Goal: Task Accomplishment & Management: Use online tool/utility

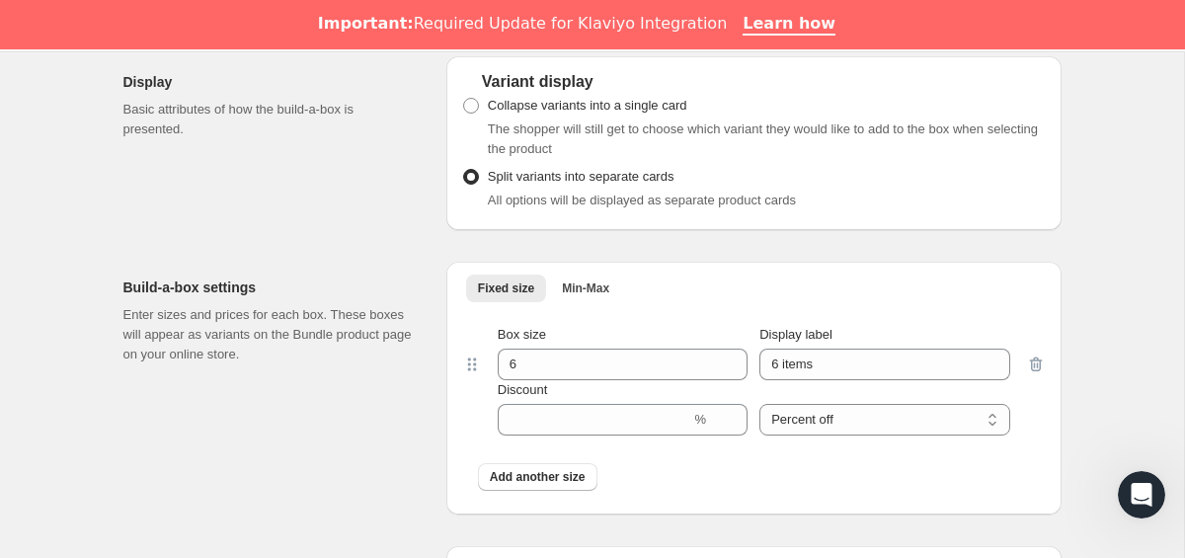
scroll to position [842, 0]
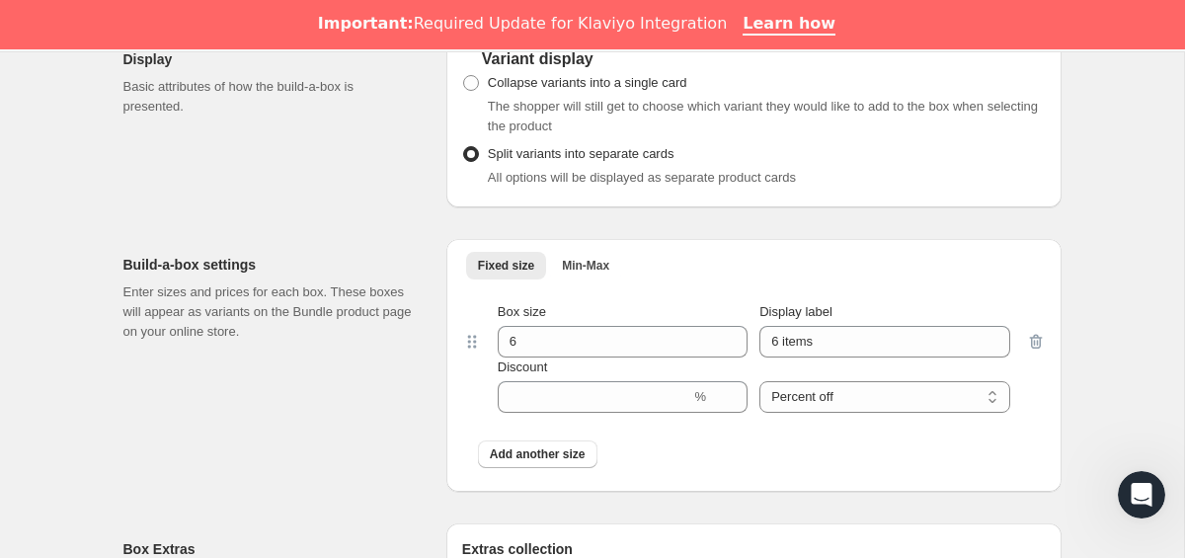
click at [1035, 342] on div at bounding box center [1036, 357] width 20 height 111
click at [477, 347] on icon at bounding box center [472, 342] width 20 height 20
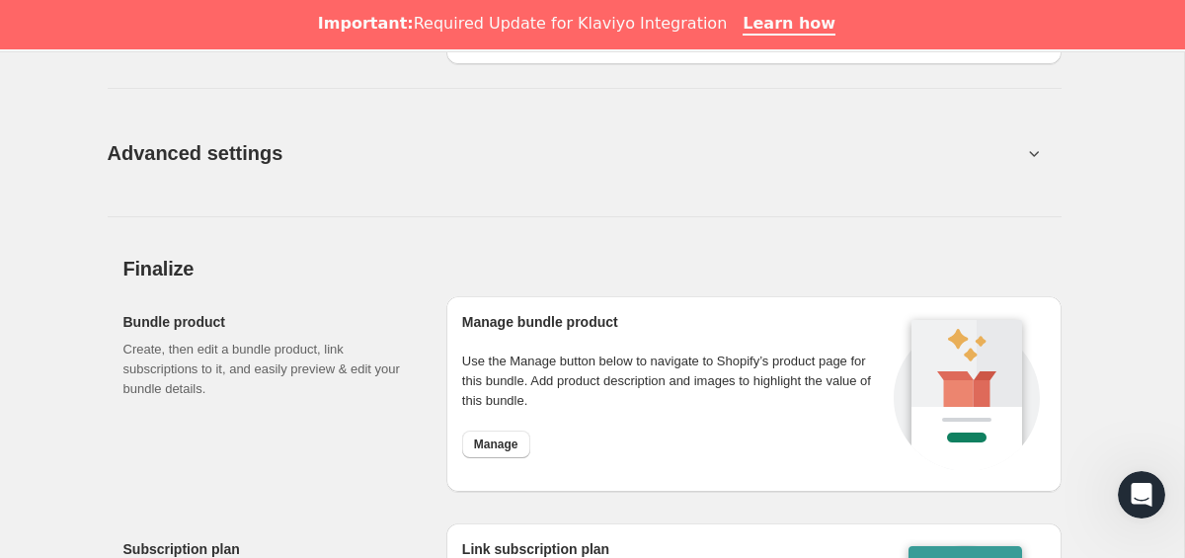
scroll to position [1420, 0]
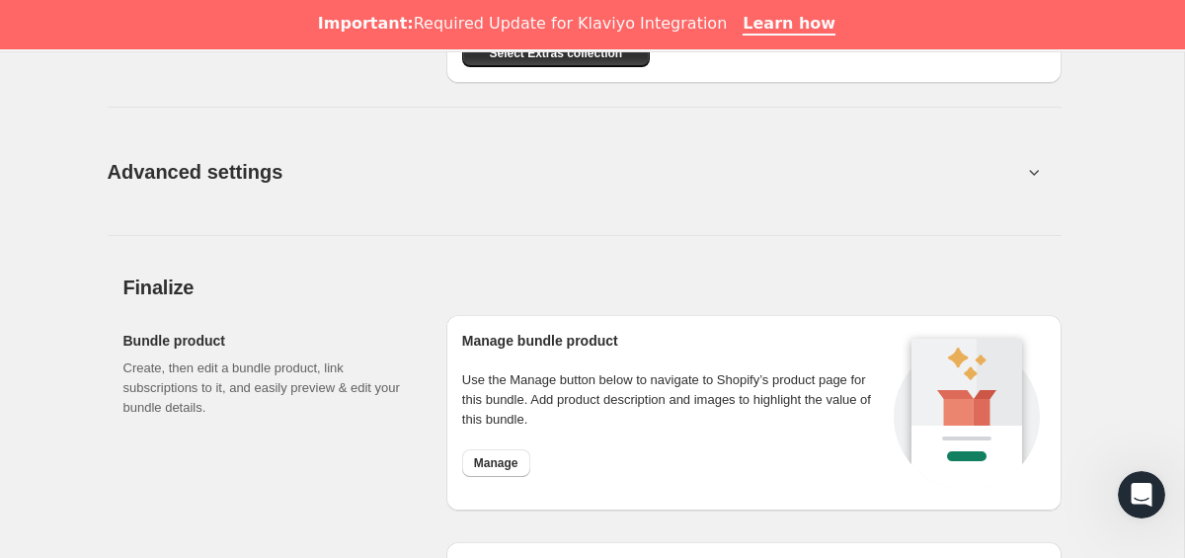
click at [464, 159] on button "Advanced settings" at bounding box center [565, 171] width 938 height 76
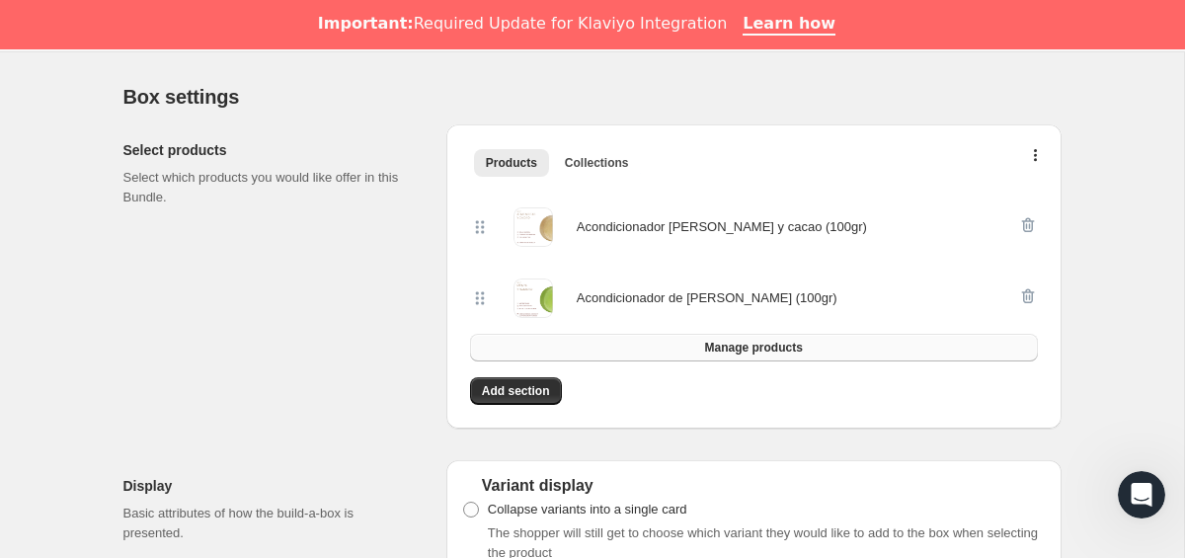
scroll to position [382, 0]
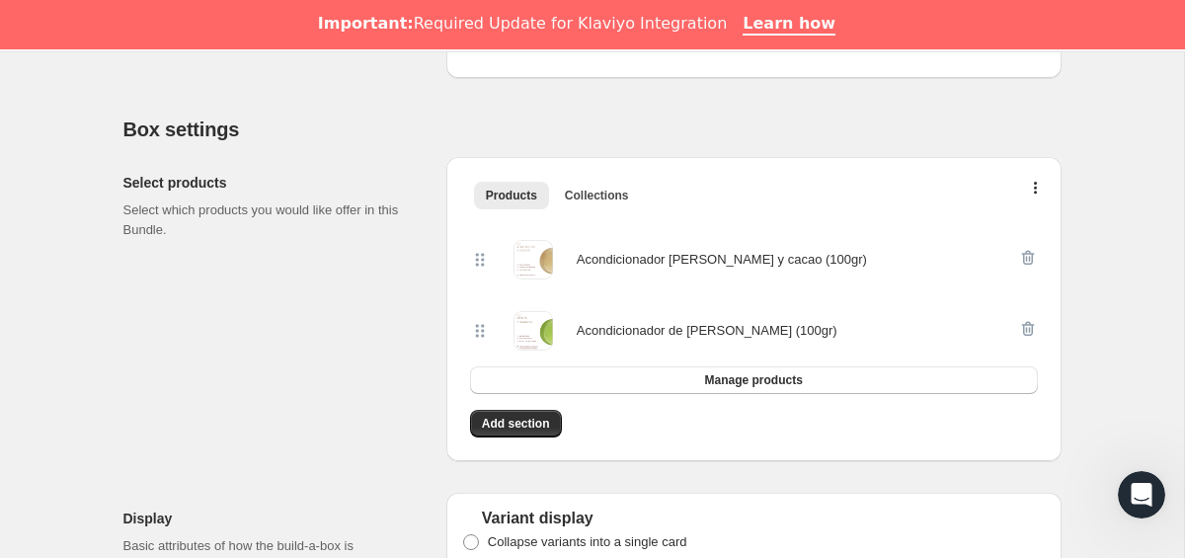
click at [1036, 173] on div "Products Collections More views Products Collections More views" at bounding box center [754, 194] width 584 height 43
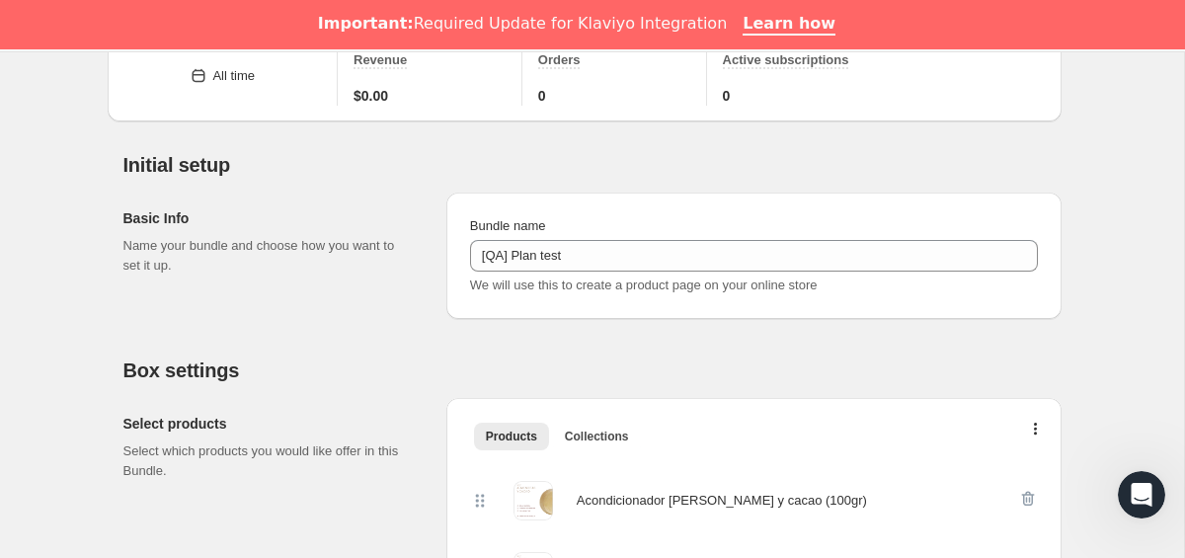
scroll to position [0, 0]
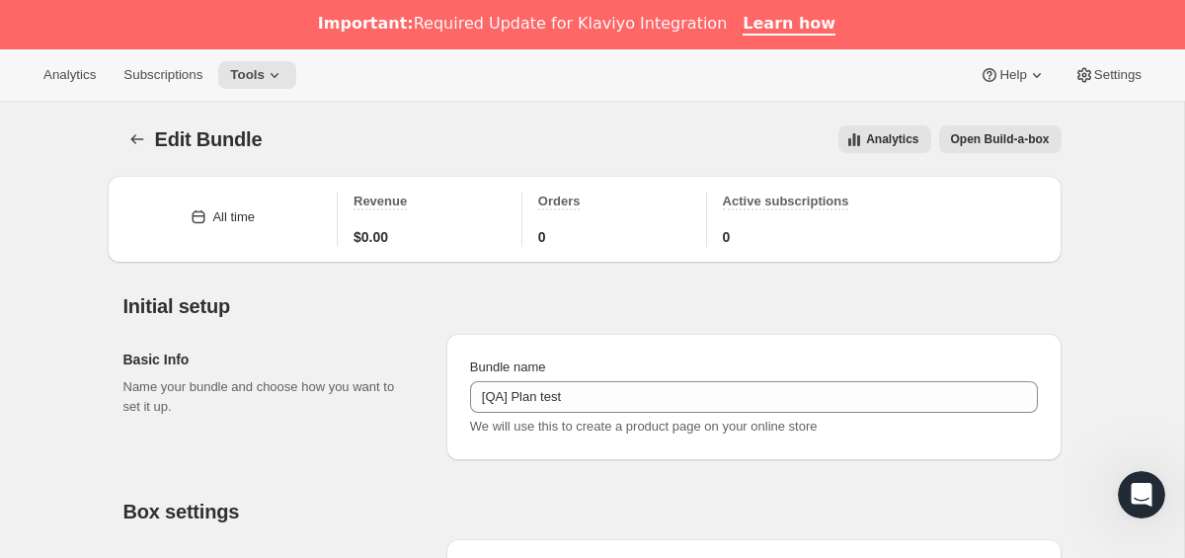
click at [184, 136] on span "Edit Bundle" at bounding box center [209, 139] width 108 height 22
click at [132, 144] on icon "Bundles" at bounding box center [137, 139] width 20 height 20
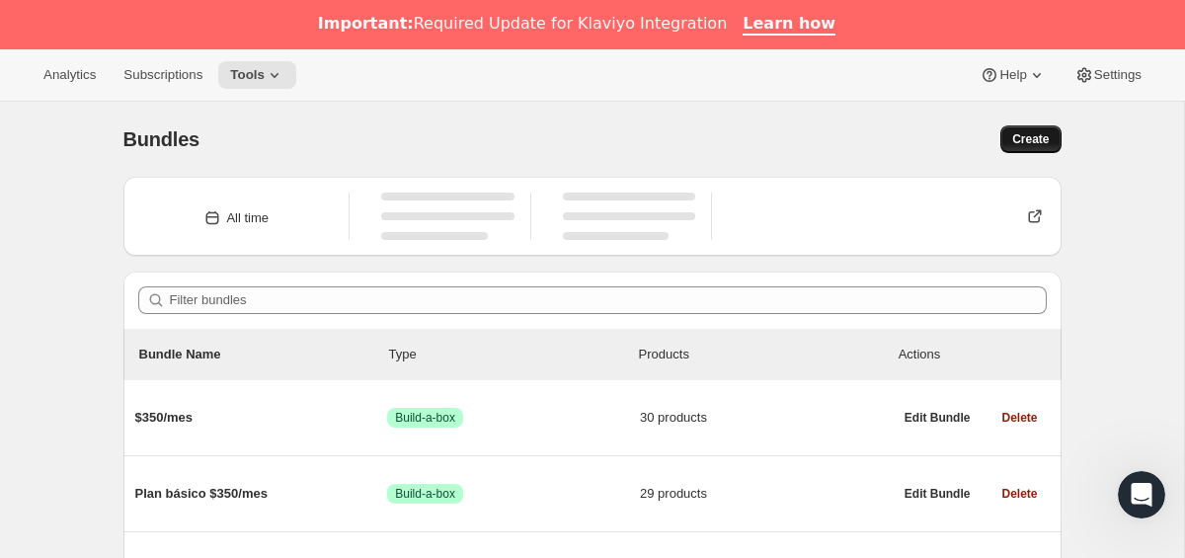
click at [1026, 146] on span "Create" at bounding box center [1030, 139] width 37 height 16
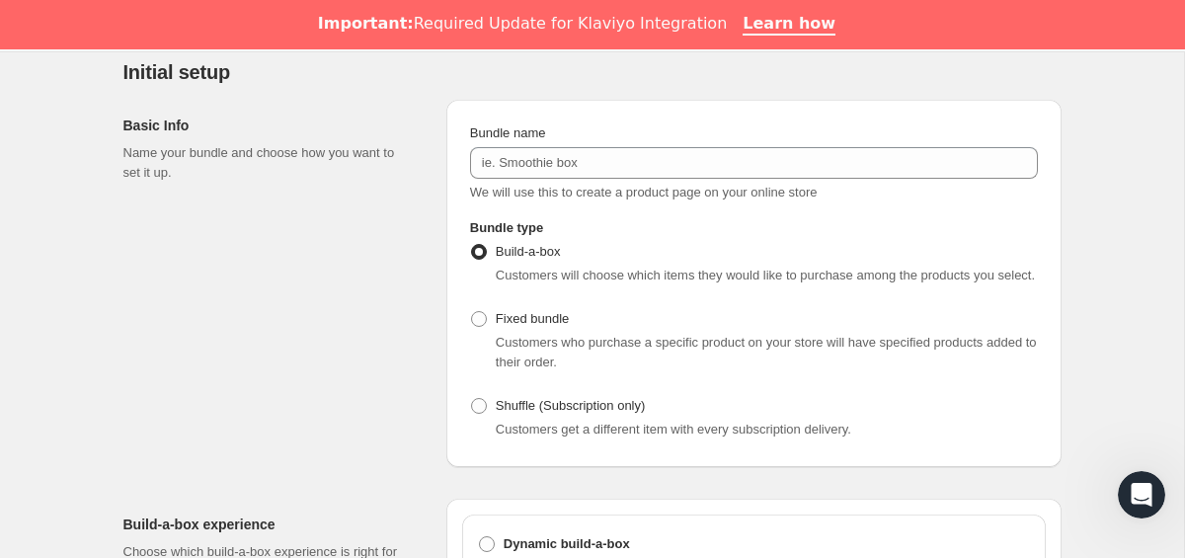
scroll to position [139, 0]
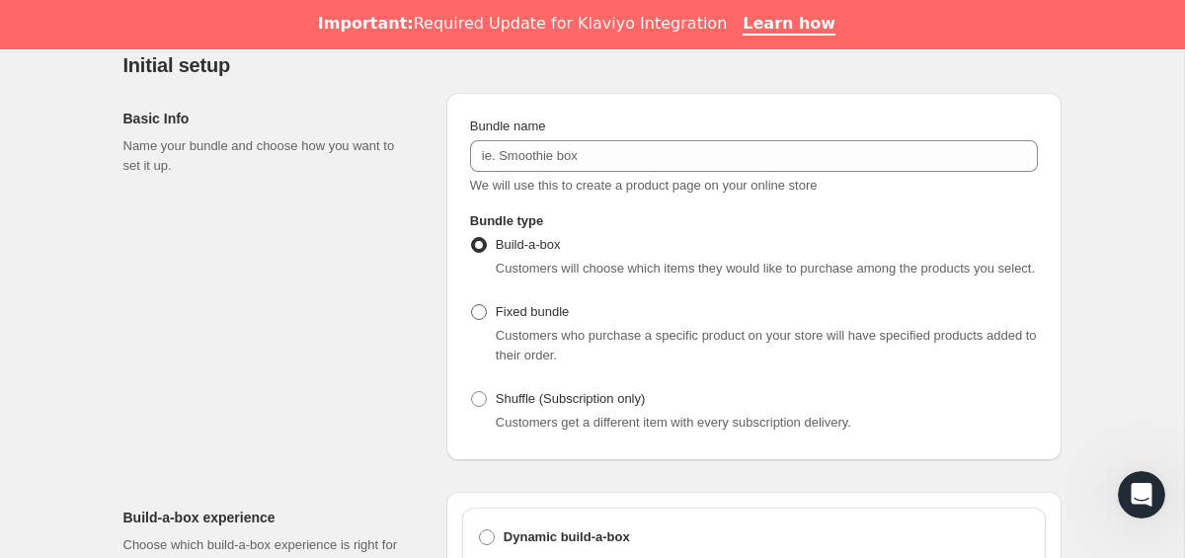
click at [508, 319] on span "Fixed bundle" at bounding box center [532, 311] width 73 height 15
click at [472, 305] on input "Fixed bundle" at bounding box center [471, 304] width 1 height 1
radio input "true"
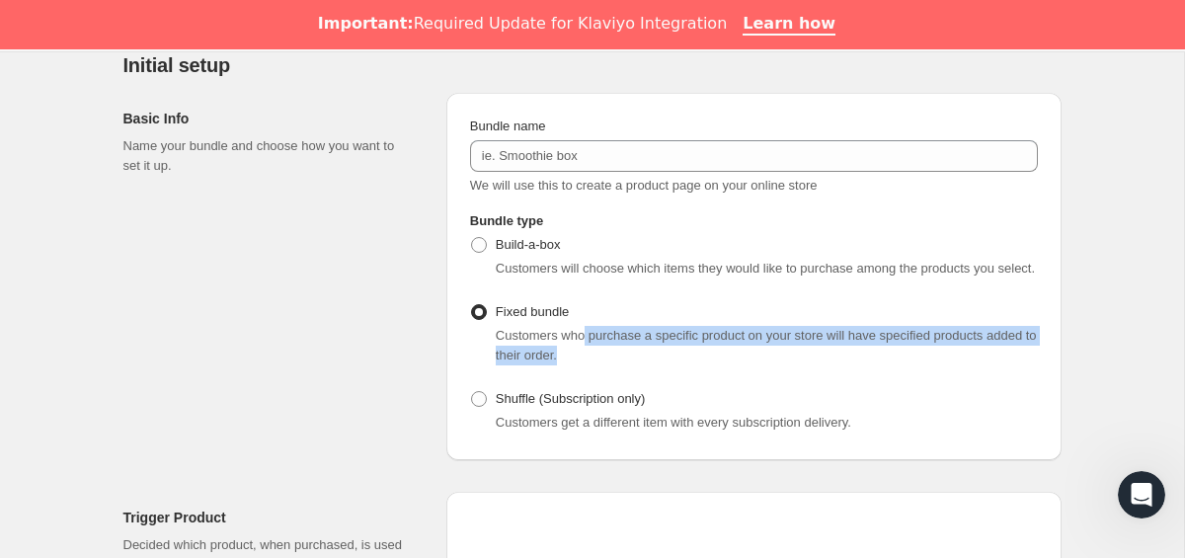
drag, startPoint x: 591, startPoint y: 354, endPoint x: 749, endPoint y: 366, distance: 158.6
click at [749, 365] on div "Customers who purchase a specific product on your store will have specified pro…" at bounding box center [767, 346] width 542 height 40
drag, startPoint x: 692, startPoint y: 379, endPoint x: 481, endPoint y: 355, distance: 212.8
click at [481, 355] on div "Customers who purchase a specific product on your store will have specified pro…" at bounding box center [754, 346] width 568 height 40
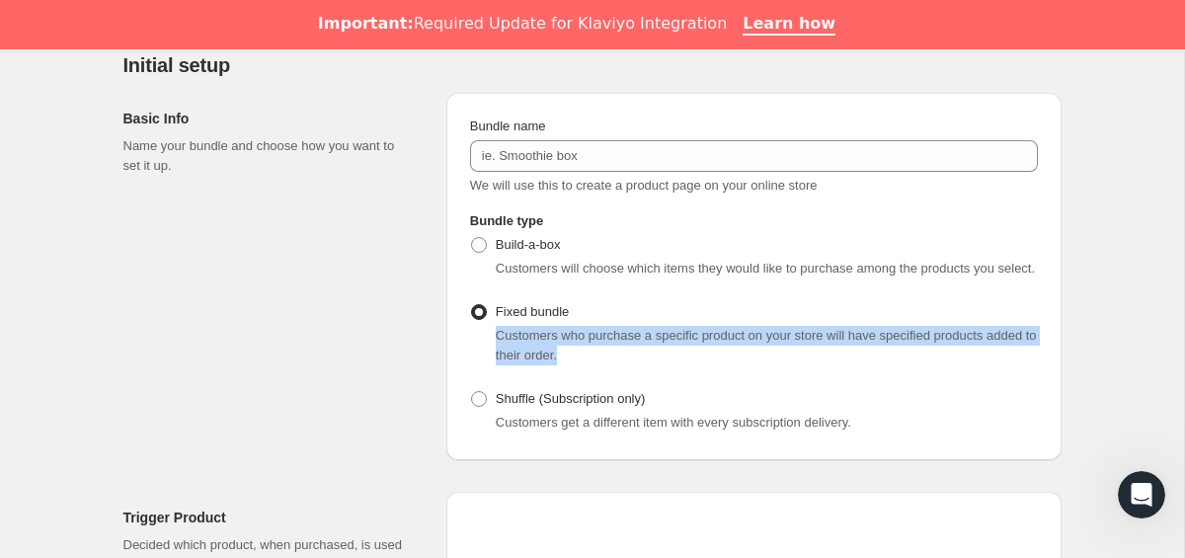
click at [481, 355] on div "Customers who purchase a specific product on your store will have specified pro…" at bounding box center [754, 346] width 568 height 40
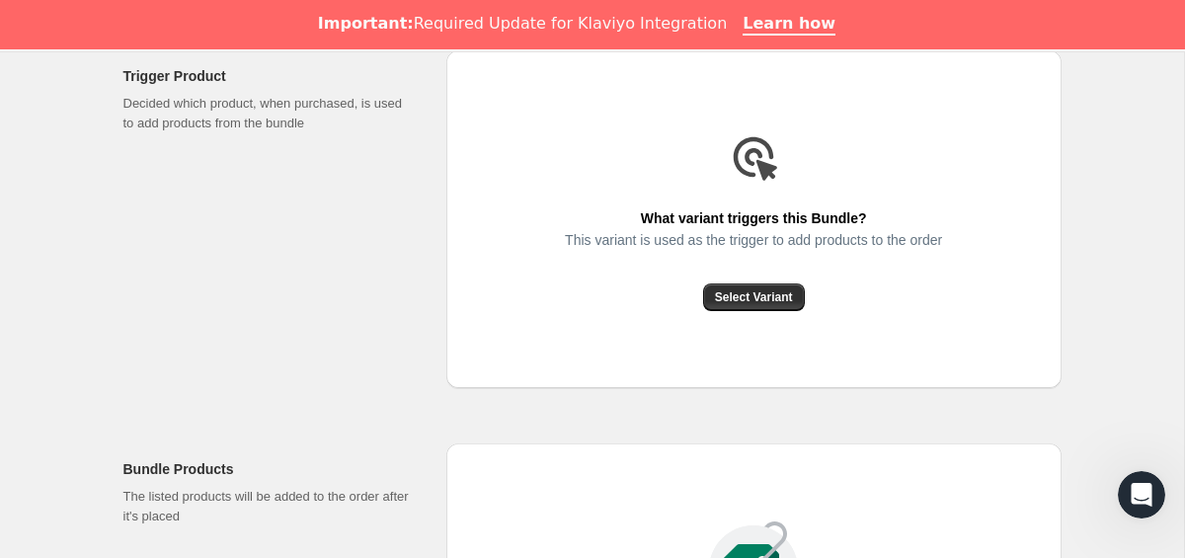
scroll to position [569, 0]
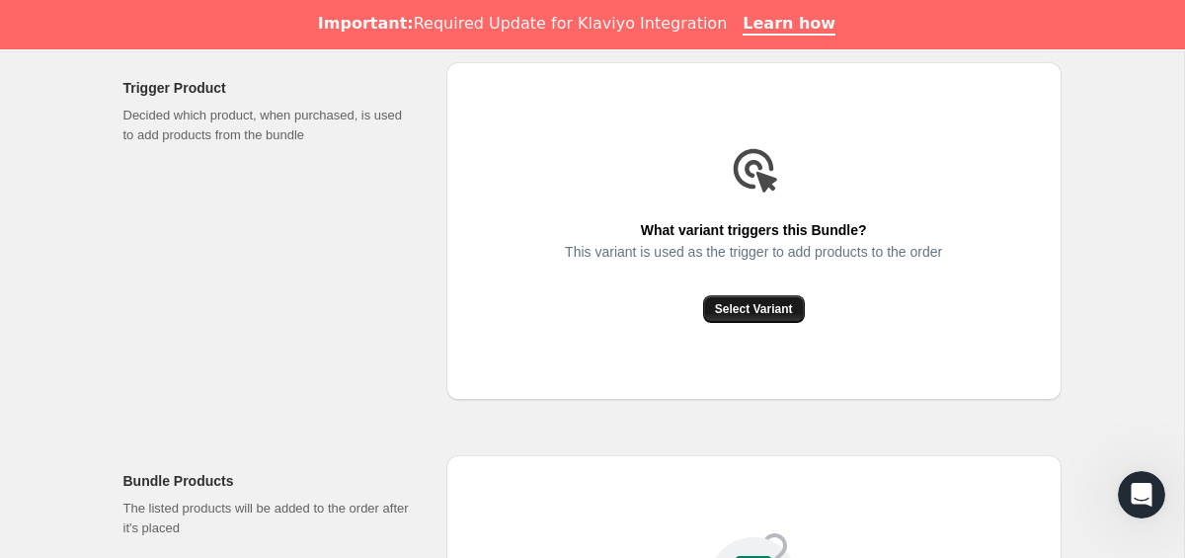
click at [744, 317] on span "Select Variant" at bounding box center [754, 309] width 78 height 16
click at [754, 317] on span "Select Variant" at bounding box center [754, 309] width 78 height 16
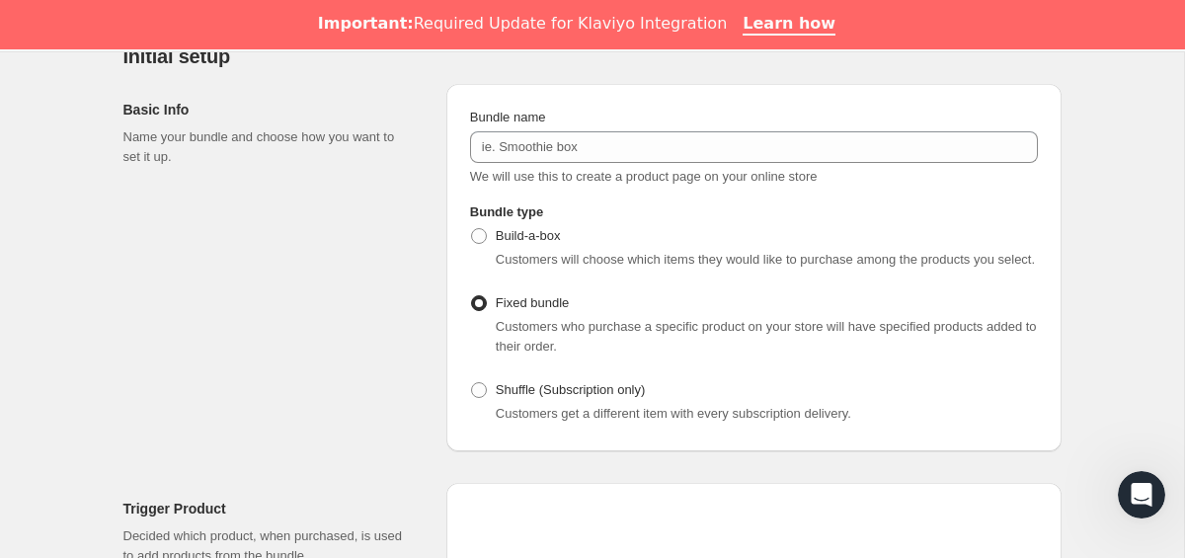
scroll to position [162, 0]
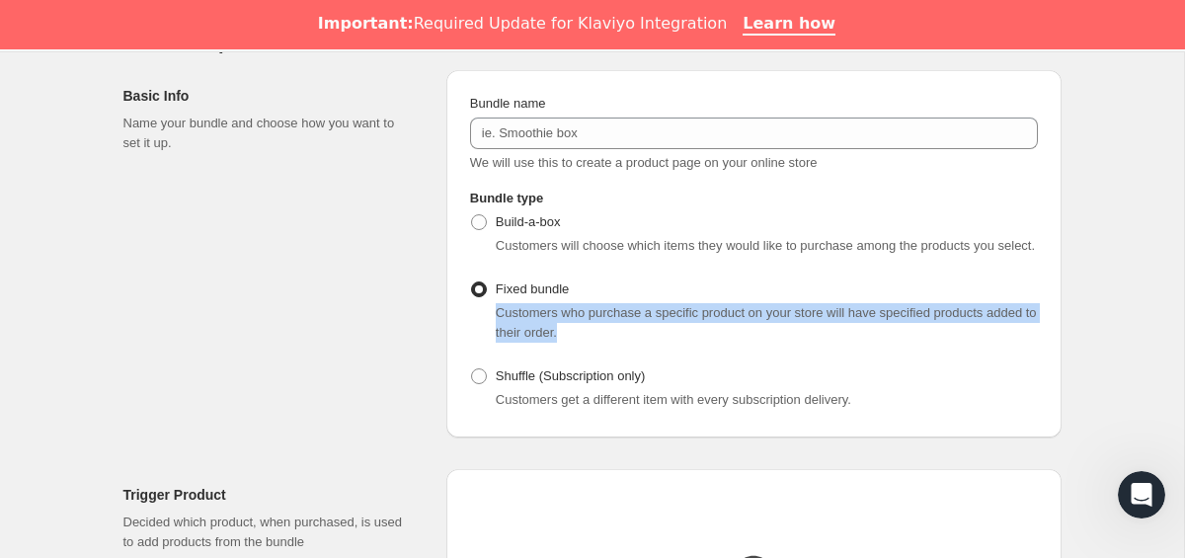
drag, startPoint x: 494, startPoint y: 335, endPoint x: 631, endPoint y: 357, distance: 139.0
click at [631, 343] on div "Customers who purchase a specific product on your store will have specified pro…" at bounding box center [754, 323] width 568 height 40
click at [631, 343] on div "Customers who purchase a specific product on your store will have specified pro…" at bounding box center [767, 323] width 542 height 40
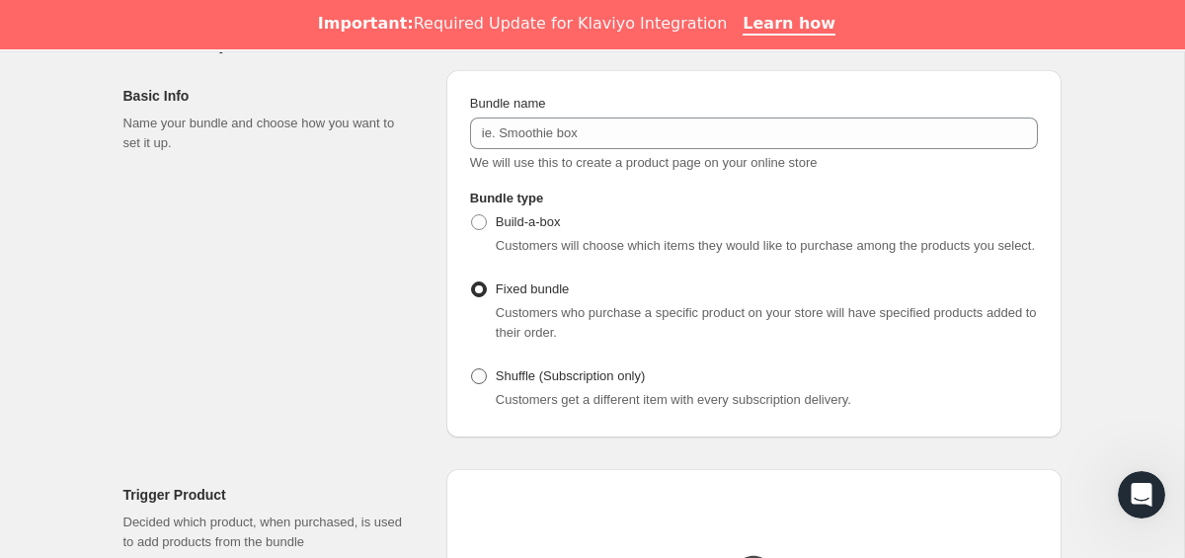
click at [562, 383] on span "Shuffle (Subscription only)" at bounding box center [571, 375] width 150 height 15
click at [472, 369] on input "Shuffle (Subscription only)" at bounding box center [471, 368] width 1 height 1
radio input "true"
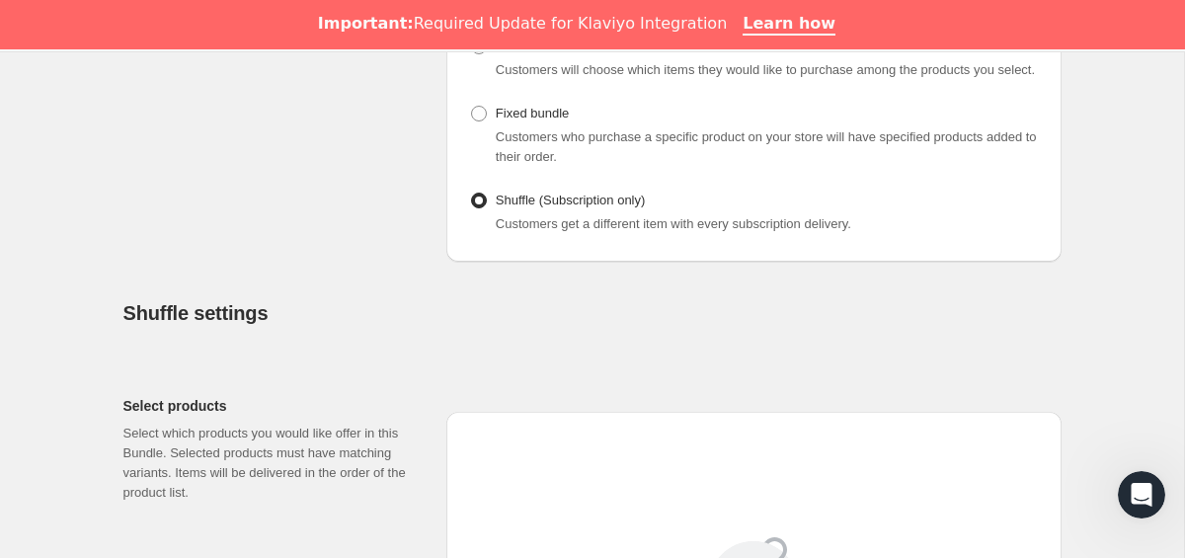
scroll to position [348, 0]
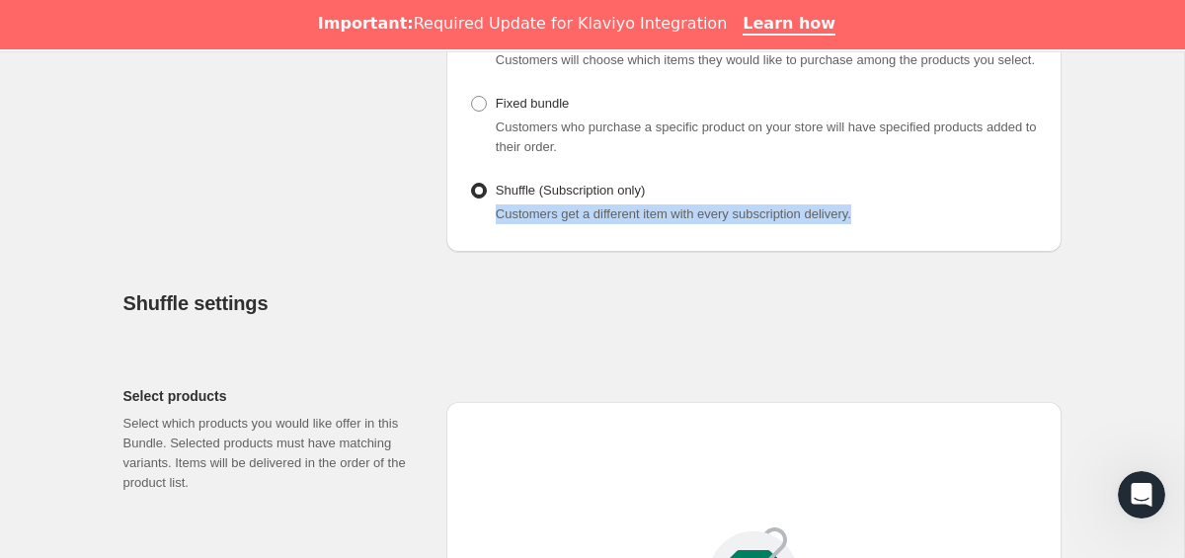
drag, startPoint x: 488, startPoint y: 231, endPoint x: 899, endPoint y: 236, distance: 410.9
click at [899, 224] on div "Customers get a different item with every subscription delivery." at bounding box center [754, 214] width 568 height 20
click at [899, 224] on div "Customers get a different item with every subscription delivery." at bounding box center [767, 214] width 542 height 20
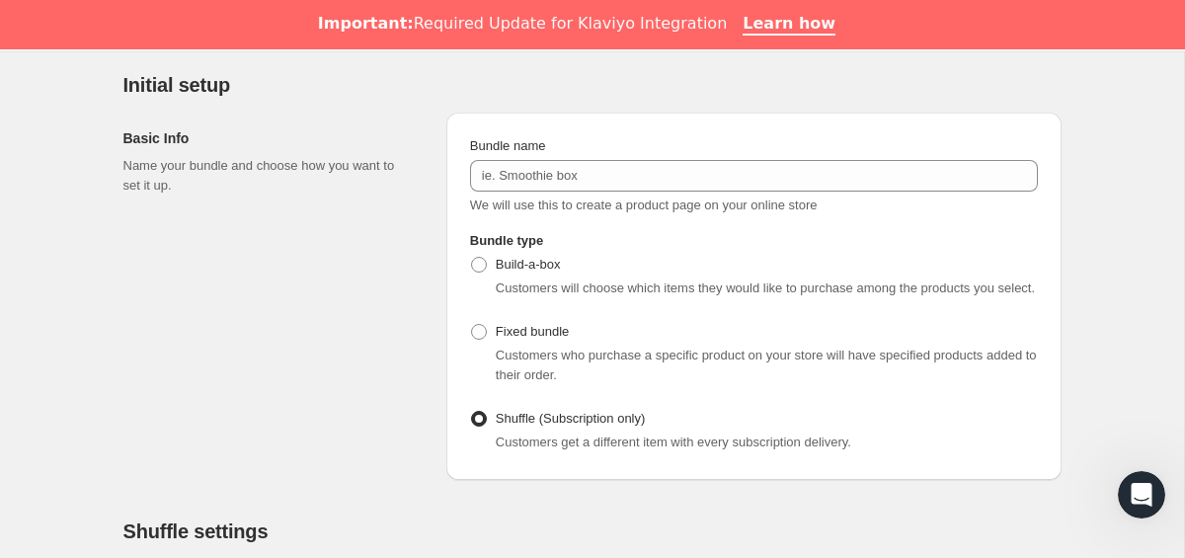
scroll to position [104, 0]
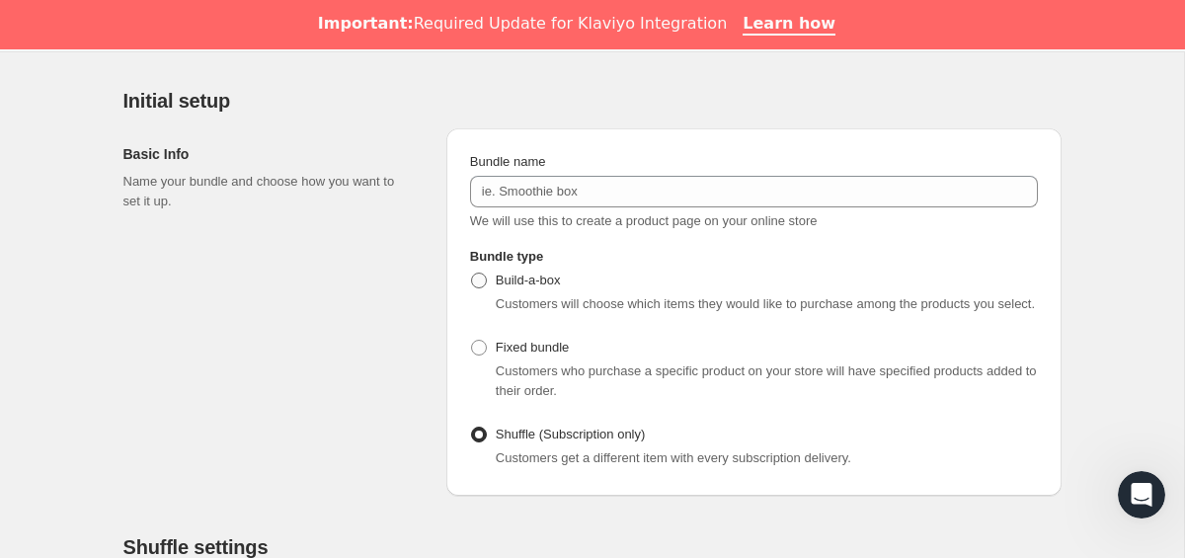
click at [490, 282] on label "Build-a-box" at bounding box center [515, 281] width 91 height 28
click at [472, 274] on input "Build-a-box" at bounding box center [471, 273] width 1 height 1
radio input "true"
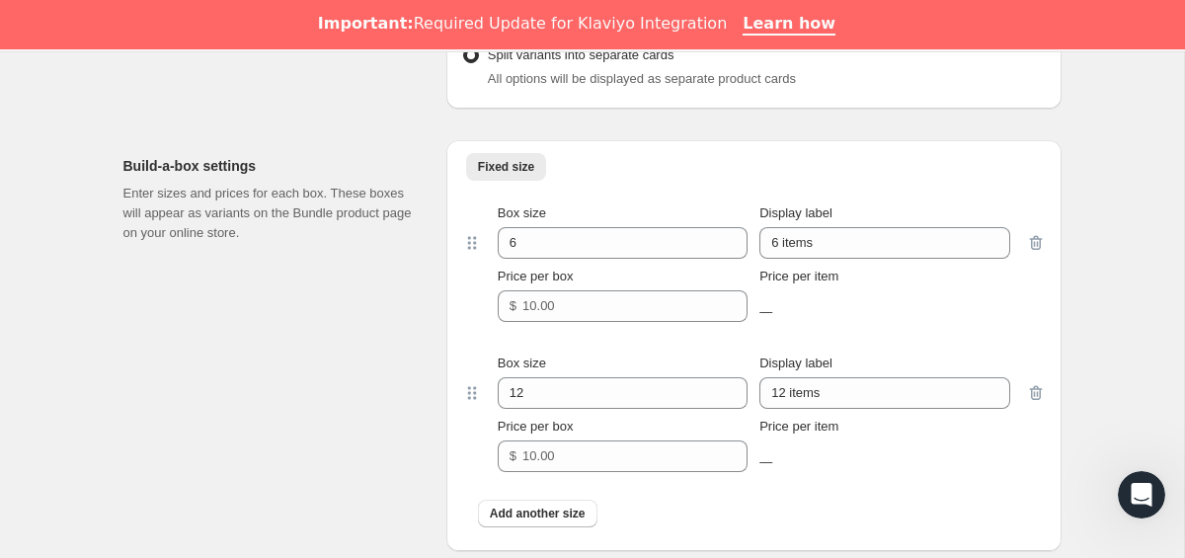
scroll to position [1696, 0]
click at [1038, 401] on icon "button" at bounding box center [1036, 391] width 20 height 20
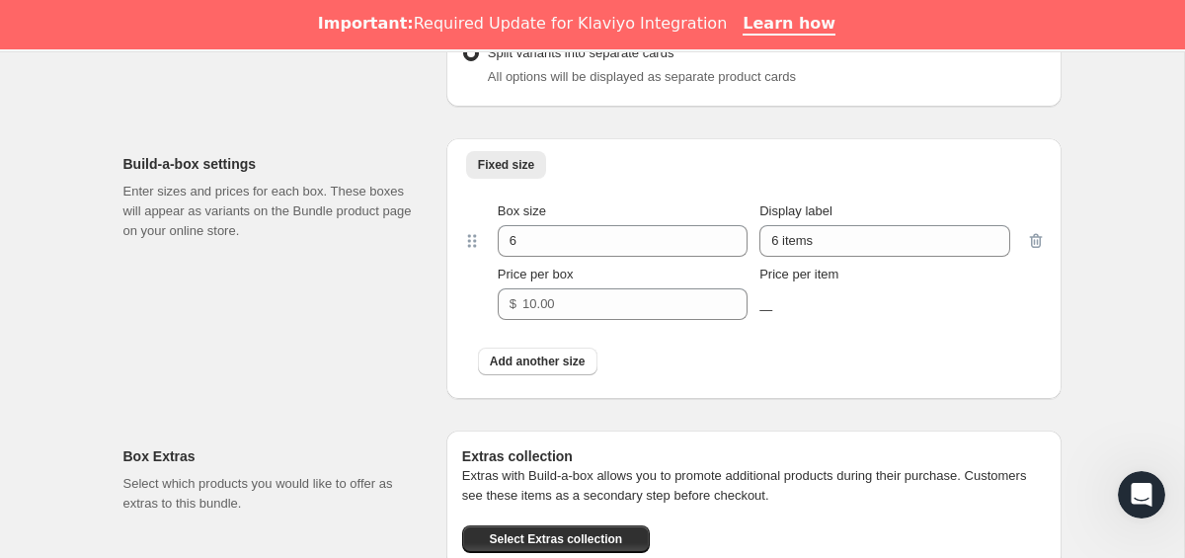
click at [1035, 263] on div at bounding box center [1036, 261] width 20 height 119
click at [560, 369] on span "Add another size" at bounding box center [538, 362] width 96 height 16
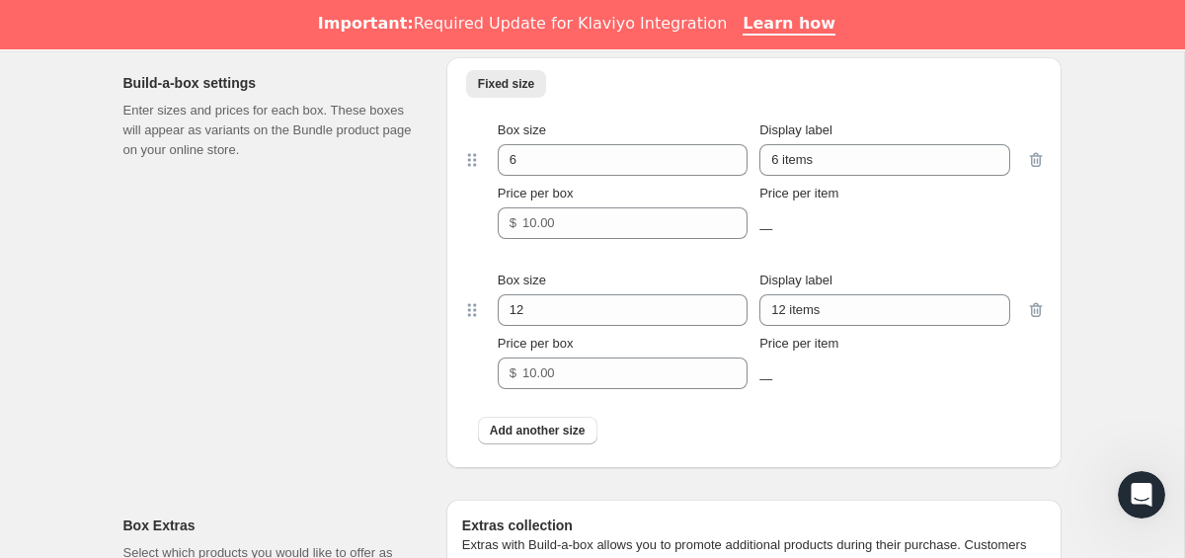
scroll to position [1783, 0]
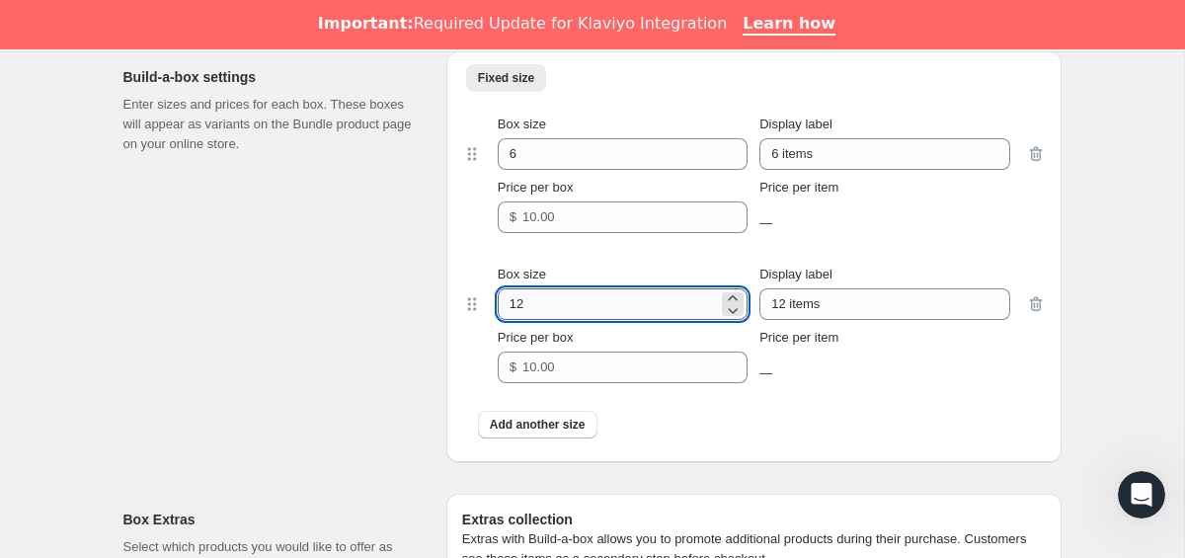
click at [583, 320] on input "12" at bounding box center [608, 304] width 220 height 32
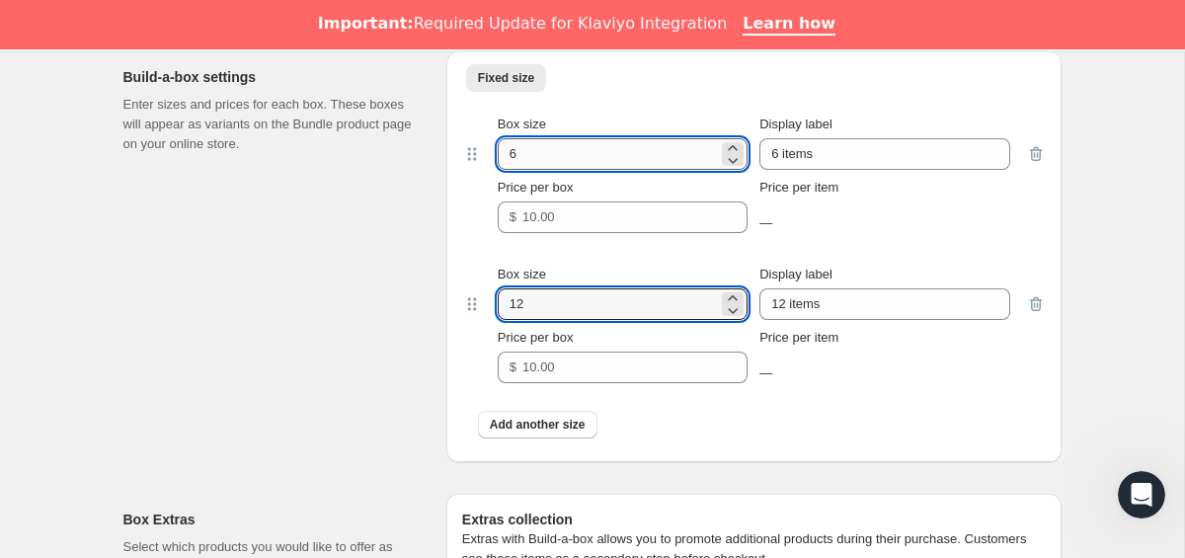
click at [699, 170] on input "6" at bounding box center [608, 154] width 220 height 32
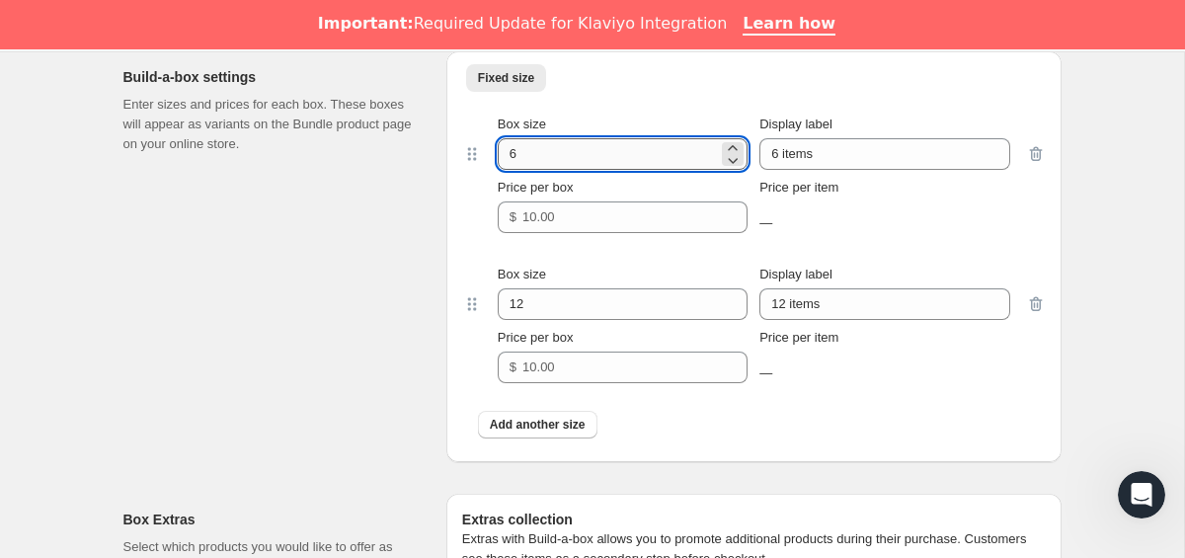
click at [699, 170] on input "6" at bounding box center [608, 154] width 220 height 32
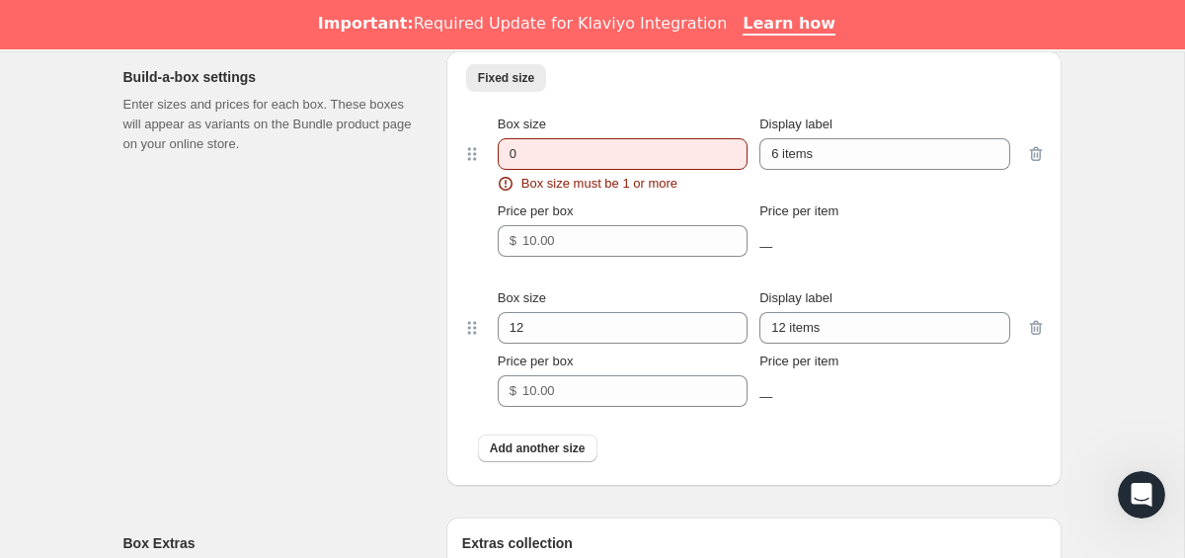
click at [410, 382] on div "Build-a-box settings Enter sizes and prices for each box. These boxes will appe…" at bounding box center [276, 268] width 307 height 435
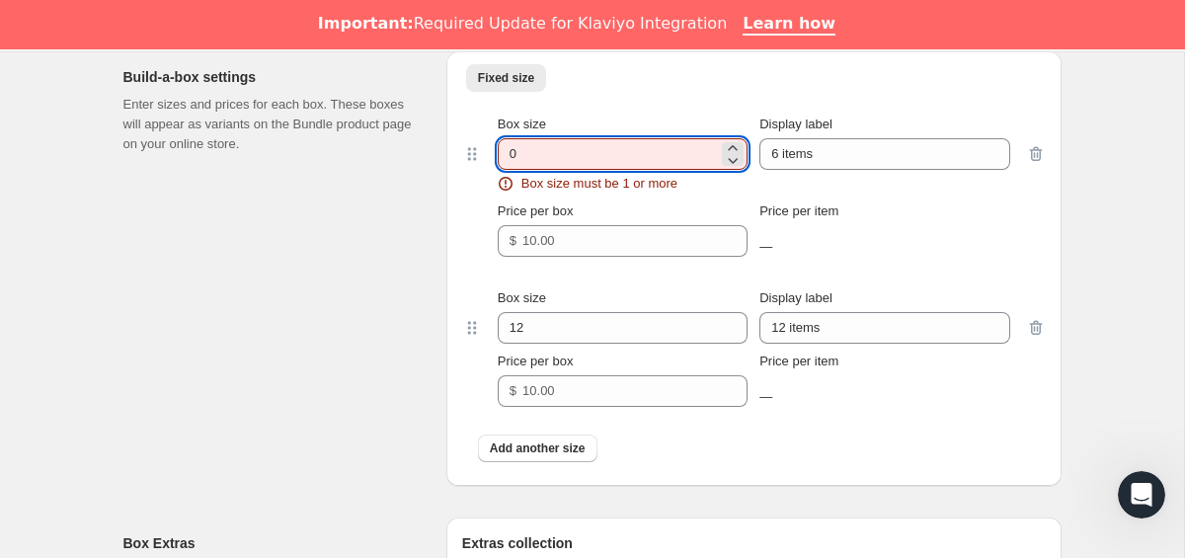
click at [615, 170] on input "0" at bounding box center [608, 154] width 220 height 32
type input "0"
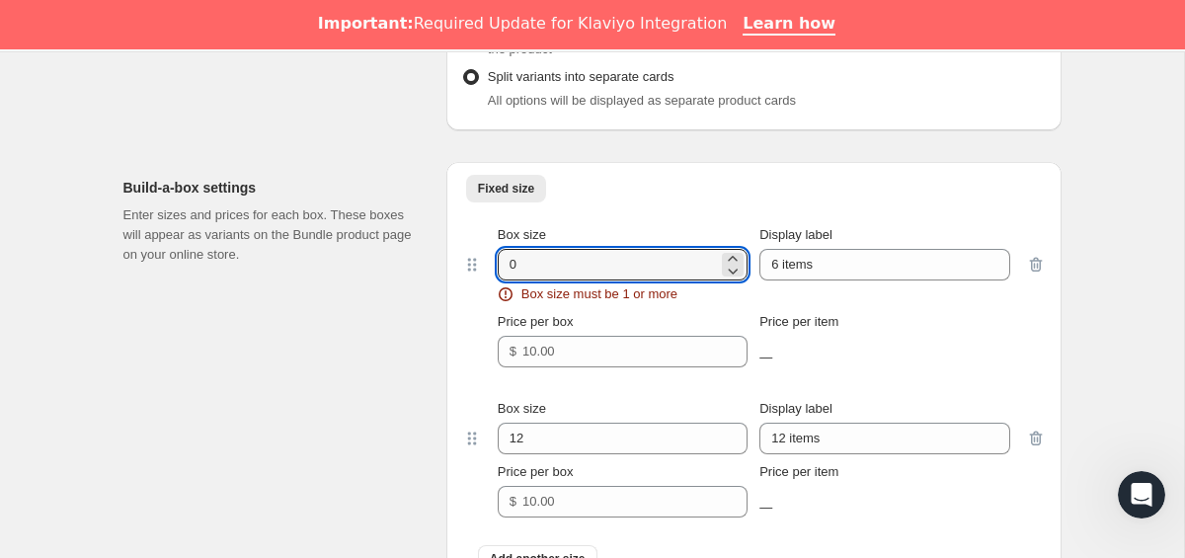
scroll to position [1692, 0]
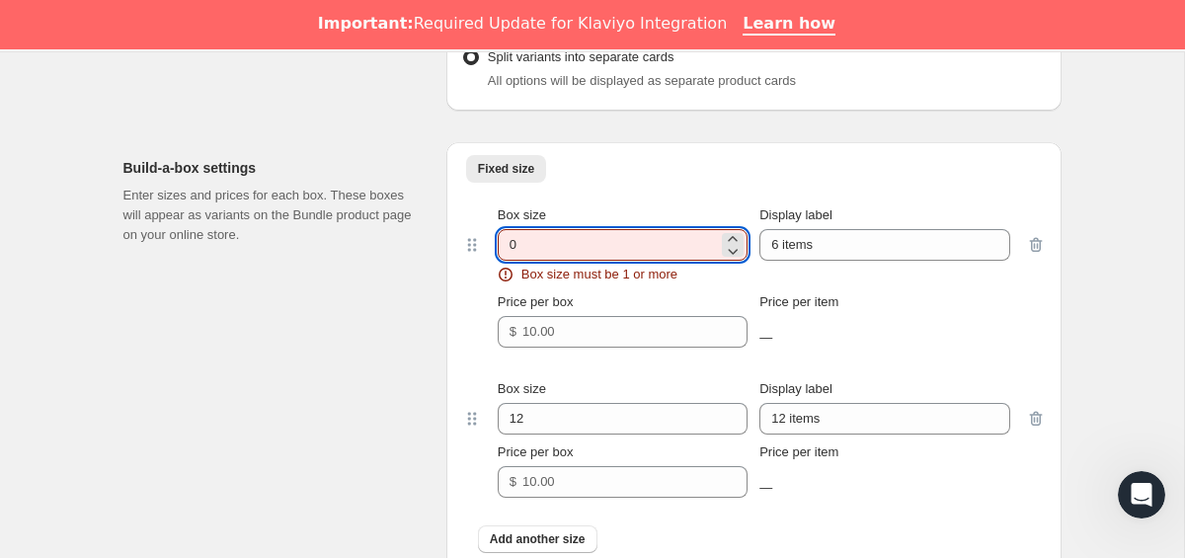
click at [173, 337] on div "Build-a-box settings Enter sizes and prices for each box. These boxes will appe…" at bounding box center [276, 359] width 307 height 435
